Goal: Information Seeking & Learning: Learn about a topic

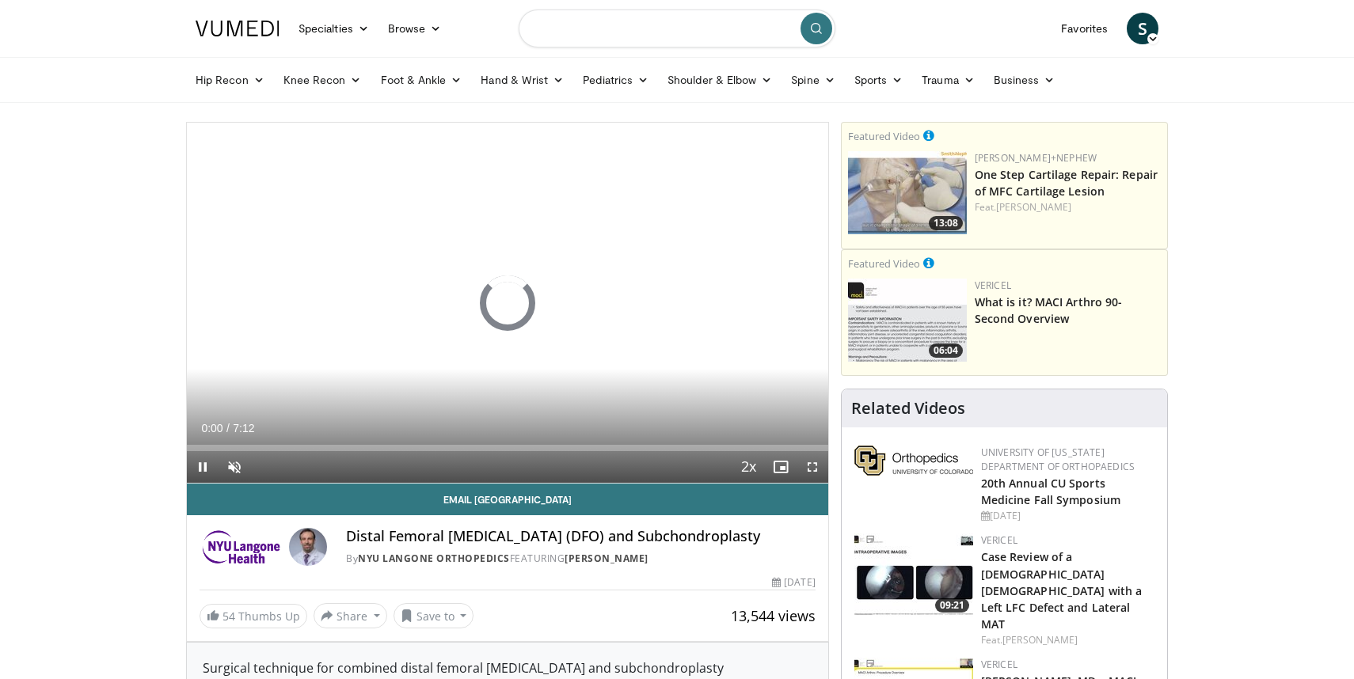
click at [693, 43] on input "Search topics, interventions" at bounding box center [677, 28] width 317 height 38
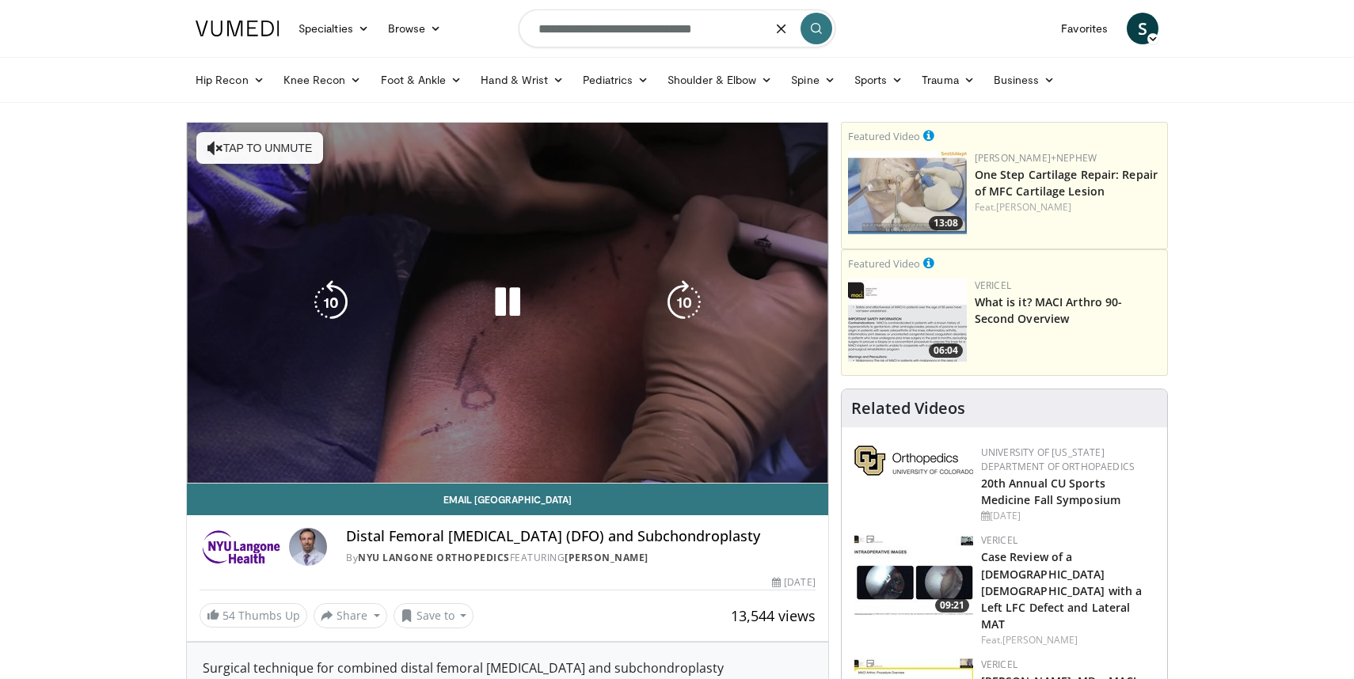
type input "**********"
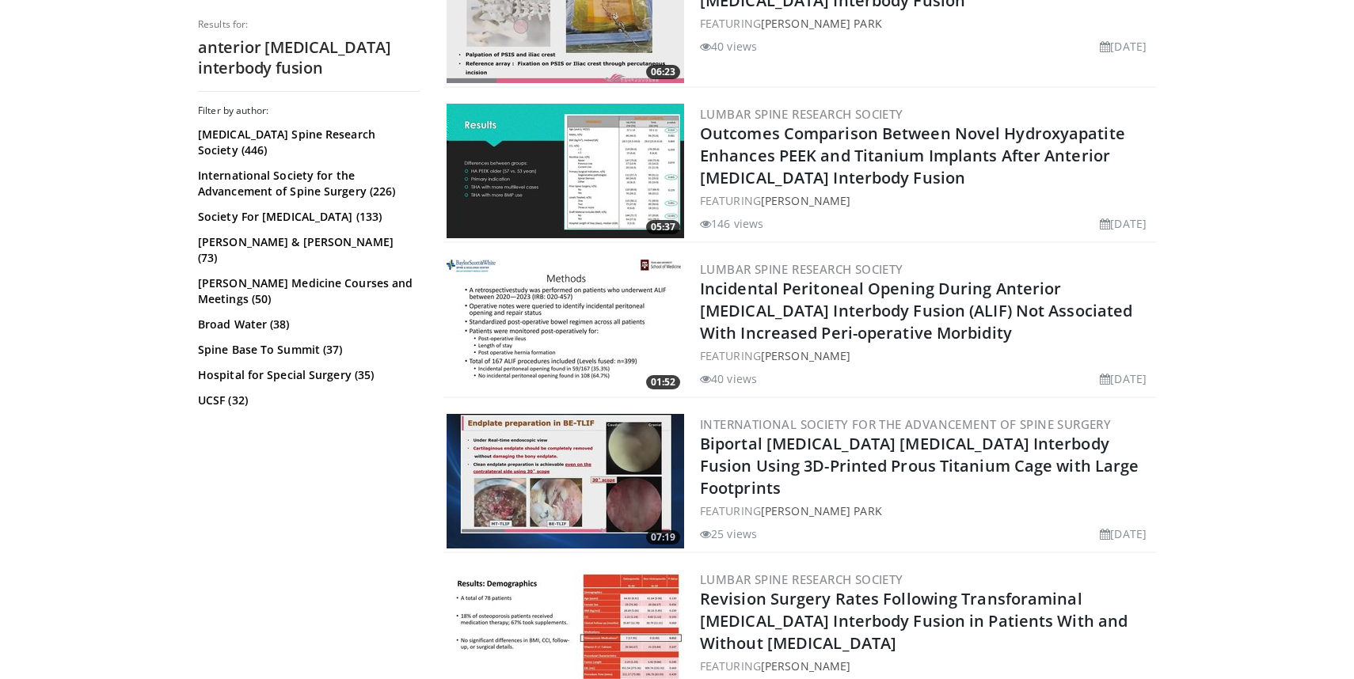
scroll to position [1833, 0]
